Goal: Information Seeking & Learning: Learn about a topic

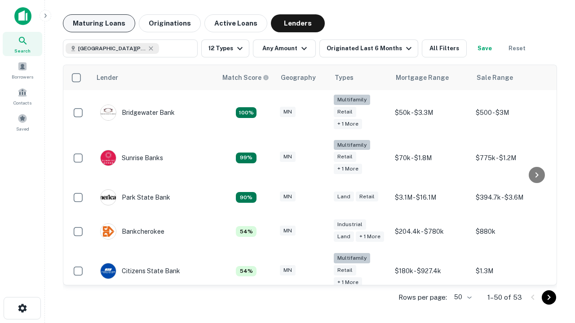
click at [99, 23] on button "Maturing Loans" at bounding box center [99, 23] width 72 height 18
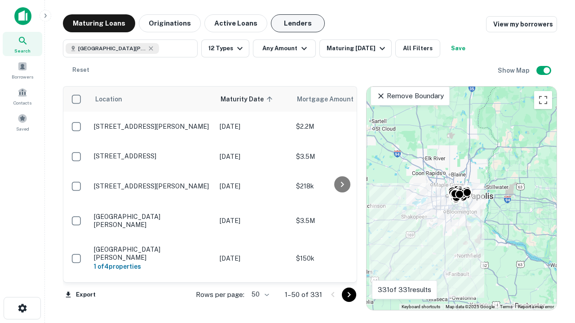
click at [298, 23] on button "Lenders" at bounding box center [298, 23] width 54 height 18
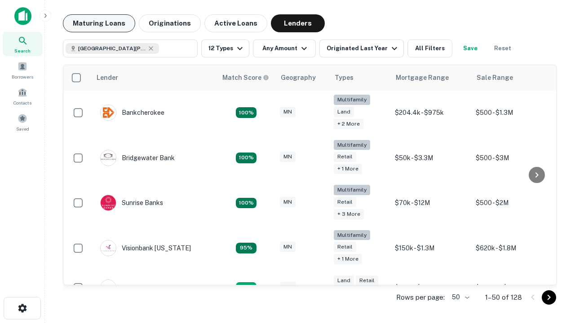
click at [99, 23] on button "Maturing Loans" at bounding box center [99, 23] width 72 height 18
